Goal: Task Accomplishment & Management: Manage account settings

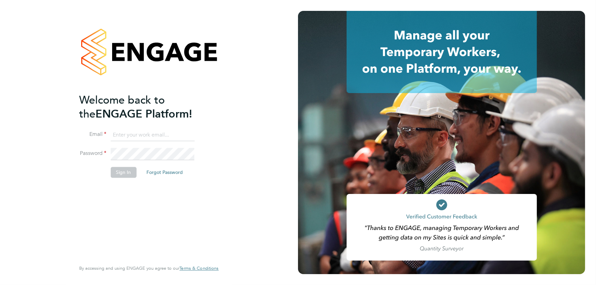
click at [124, 135] on input at bounding box center [152, 135] width 84 height 12
type input "stephen.harrison@vistry.co.uk"
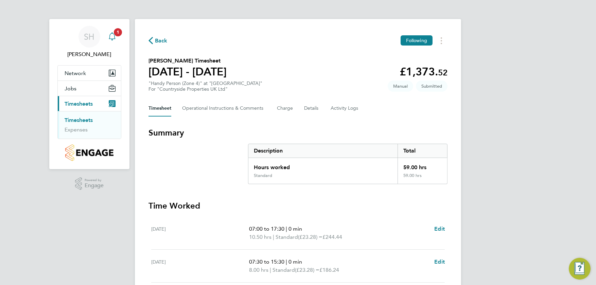
click at [112, 37] on icon "Main navigation" at bounding box center [112, 36] width 8 height 8
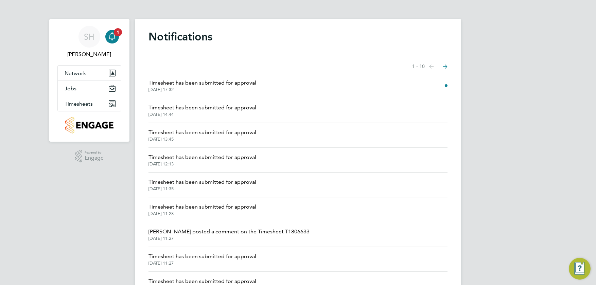
click at [181, 85] on span "Timesheet has been submitted for approval" at bounding box center [202, 83] width 108 height 8
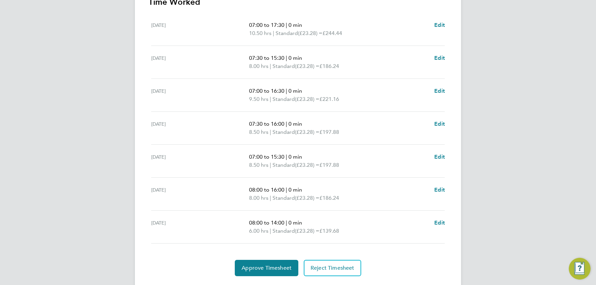
scroll to position [222, 0]
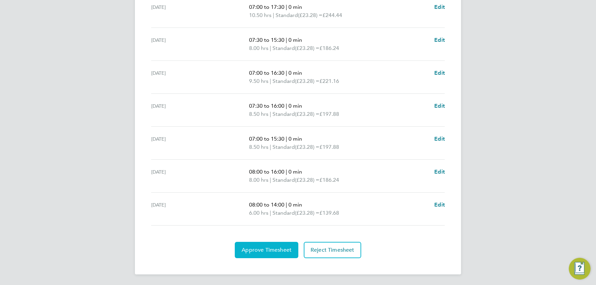
click at [274, 253] on span "Approve Timesheet" at bounding box center [266, 250] width 50 height 7
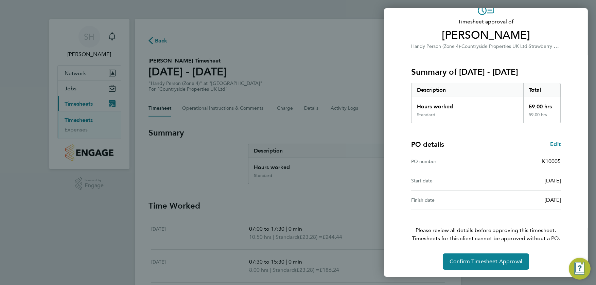
scroll to position [40, 0]
click at [474, 261] on span "Confirm Timesheet Approval" at bounding box center [485, 261] width 73 height 7
